Goal: Entertainment & Leisure: Consume media (video, audio)

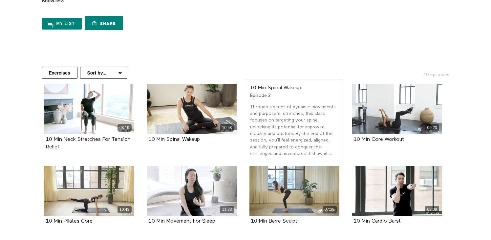
scroll to position [126, 0]
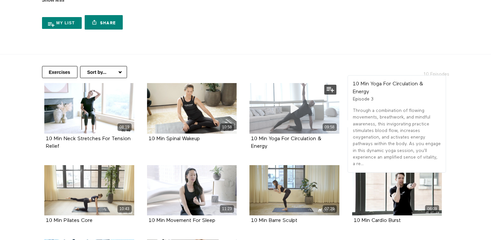
click at [303, 117] on span at bounding box center [295, 108] width 20 height 20
